Goal: Navigation & Orientation: Find specific page/section

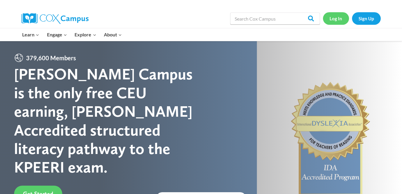
click at [333, 16] on link "Log In" at bounding box center [336, 18] width 26 height 12
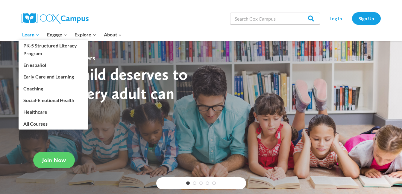
click at [29, 36] on span "Learn Expand" at bounding box center [30, 35] width 17 height 8
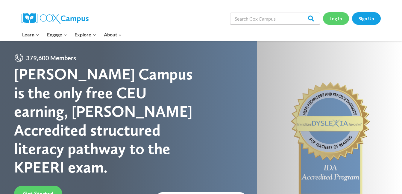
click at [339, 17] on link "Log In" at bounding box center [336, 18] width 26 height 12
